Goal: Check status: Check status

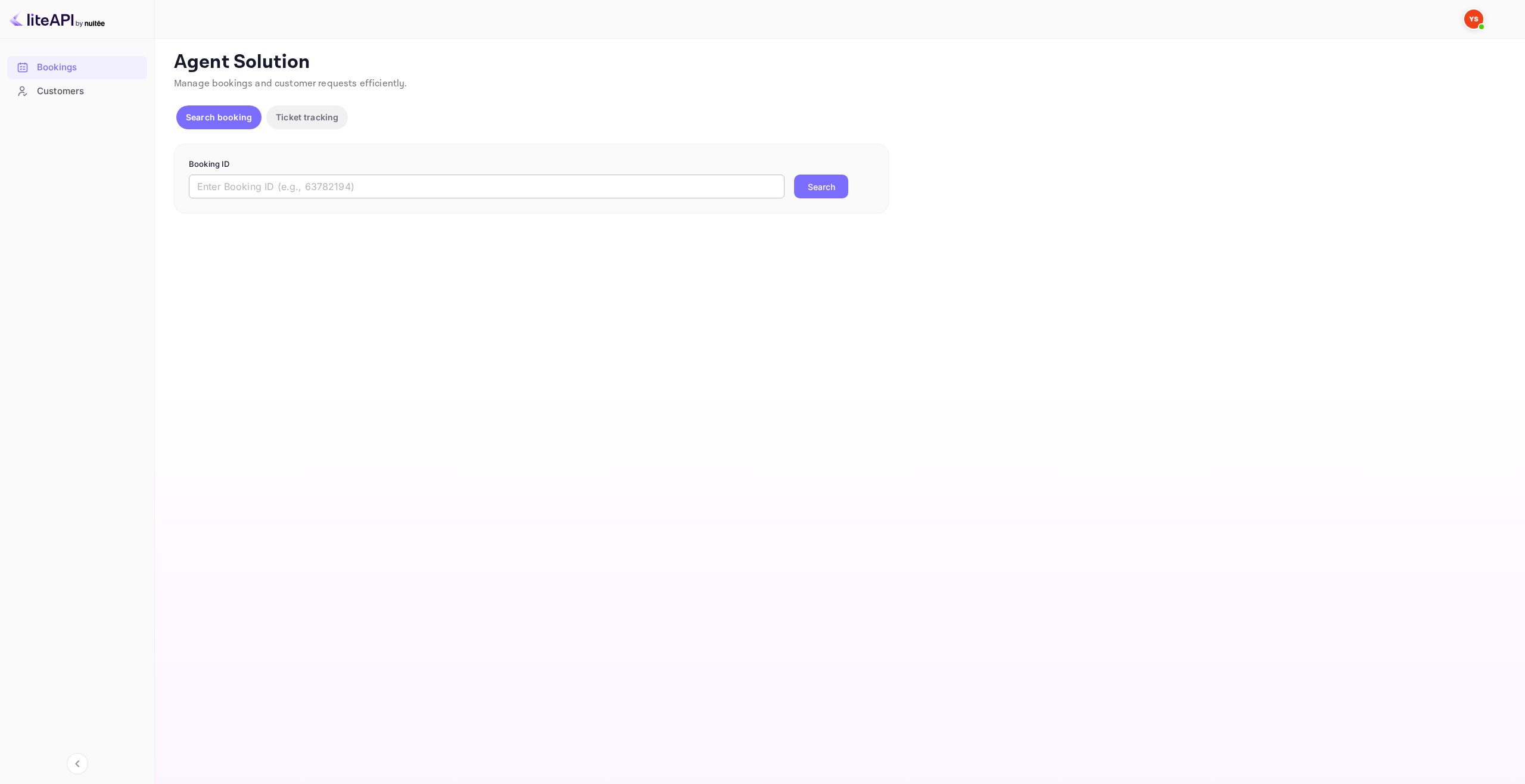
click at [329, 190] on input "text" at bounding box center [487, 186] width 596 height 24
paste input "9455795"
type input "9455795"
drag, startPoint x: 842, startPoint y: 189, endPoint x: 848, endPoint y: 178, distance: 12.5
click at [842, 188] on button "Search" at bounding box center [821, 186] width 54 height 24
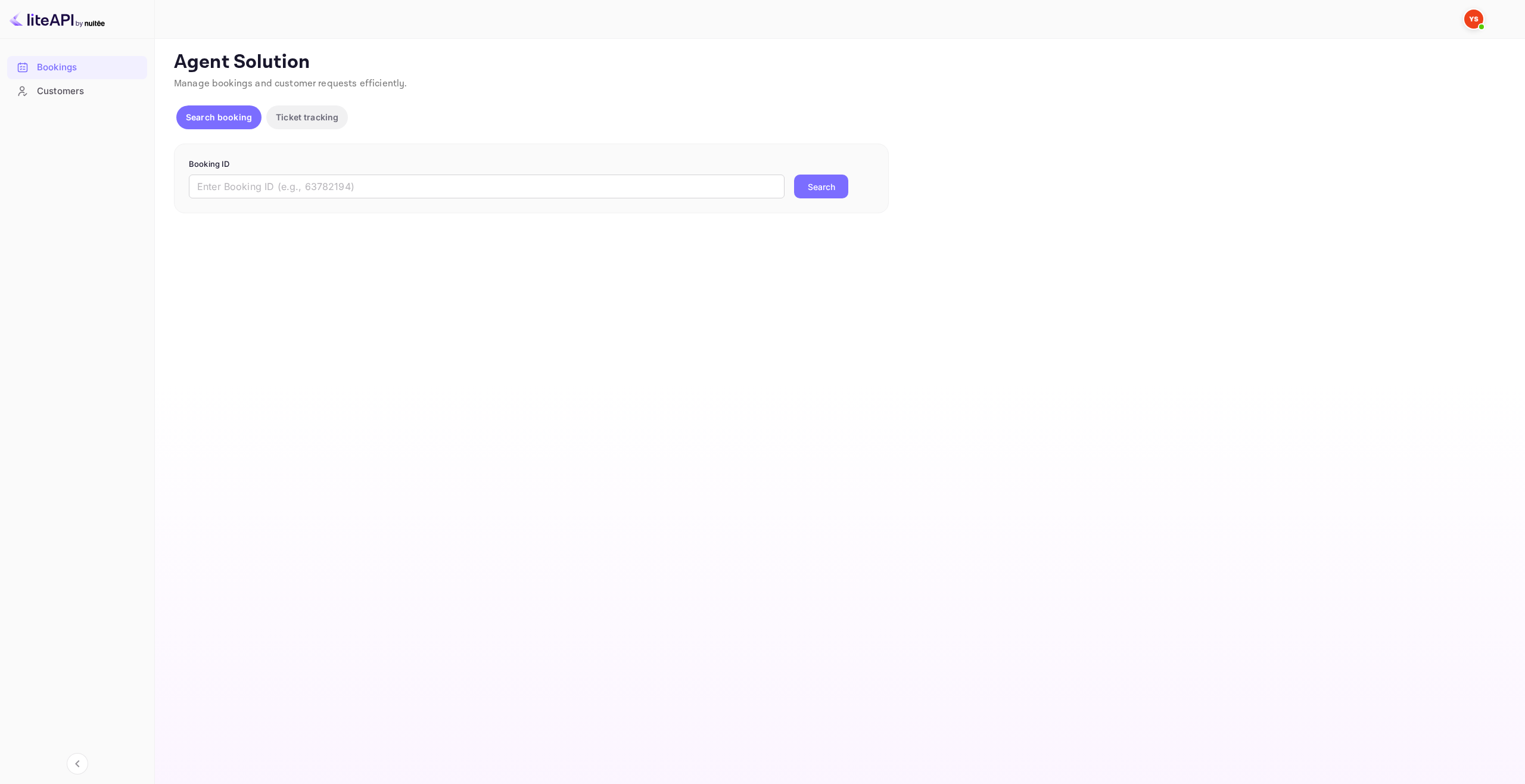
click at [496, 204] on div "Booking ID ​ Search" at bounding box center [531, 179] width 715 height 70
drag, startPoint x: 506, startPoint y: 194, endPoint x: 576, endPoint y: 178, distance: 71.8
click at [509, 194] on input "text" at bounding box center [487, 186] width 596 height 24
paste input "9480552"
type input "9480552"
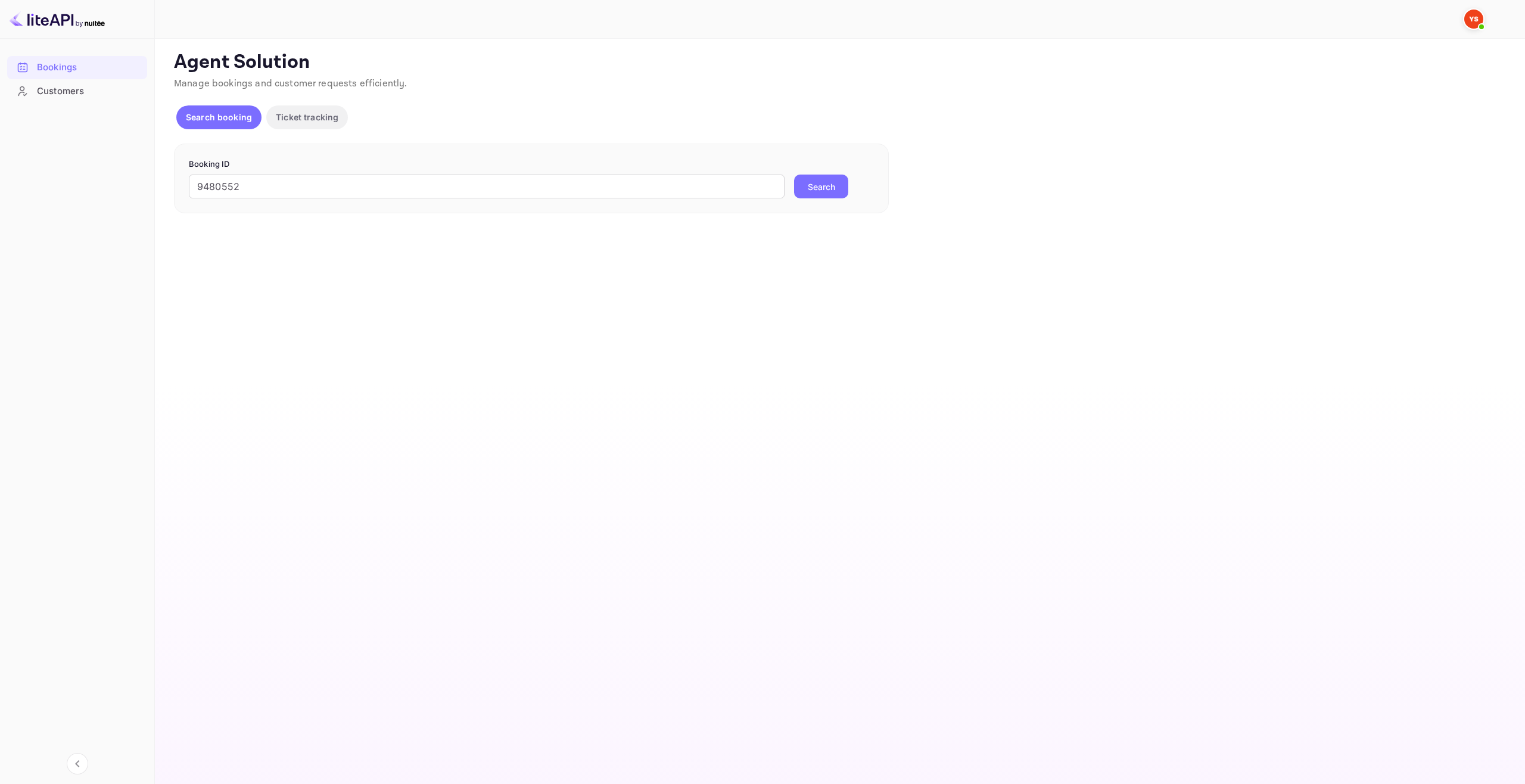
click at [825, 193] on button "Search" at bounding box center [821, 186] width 54 height 24
